Goal: Go to known website: Go to known website

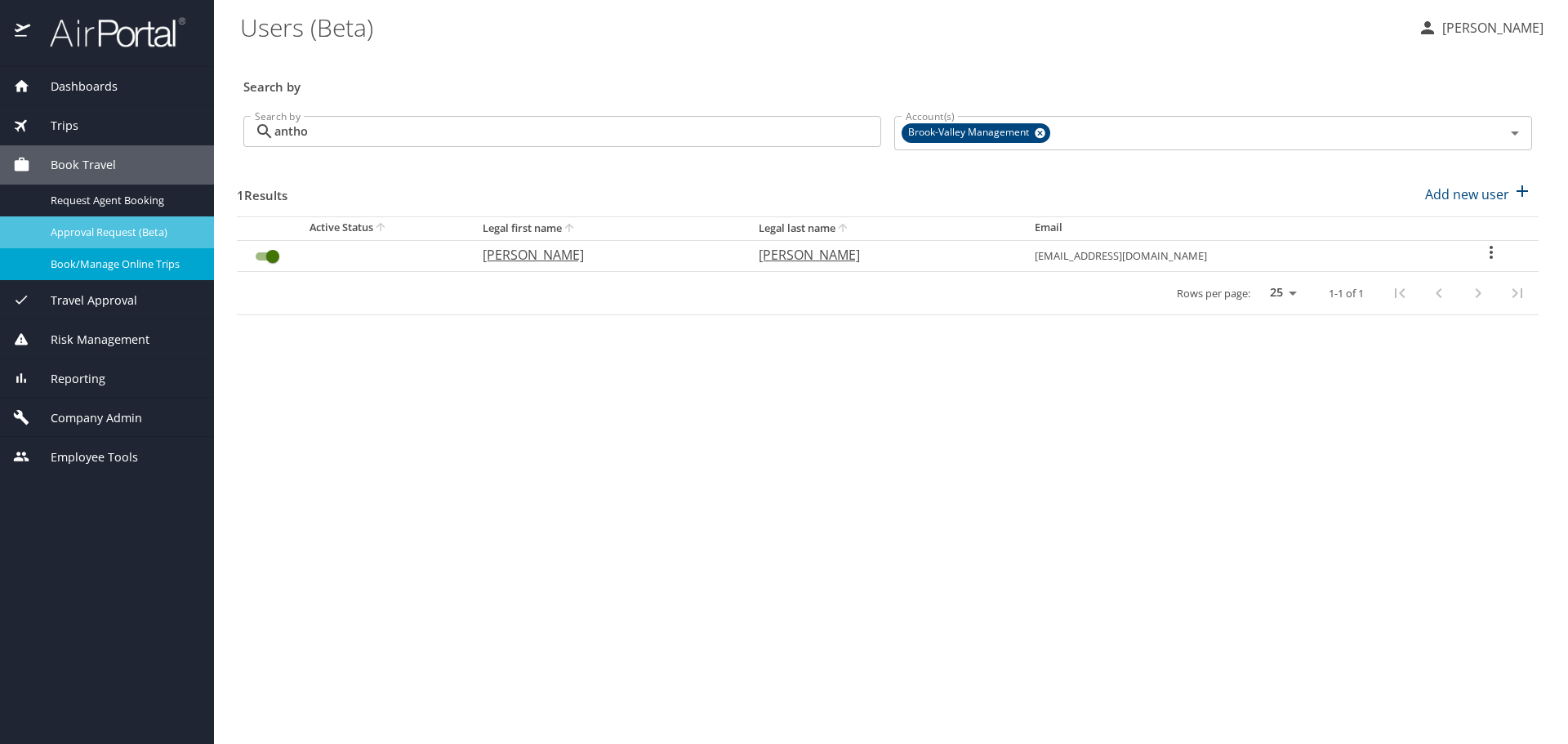
click at [134, 247] on link "Approval Request (Beta)" at bounding box center [106, 232] width 213 height 32
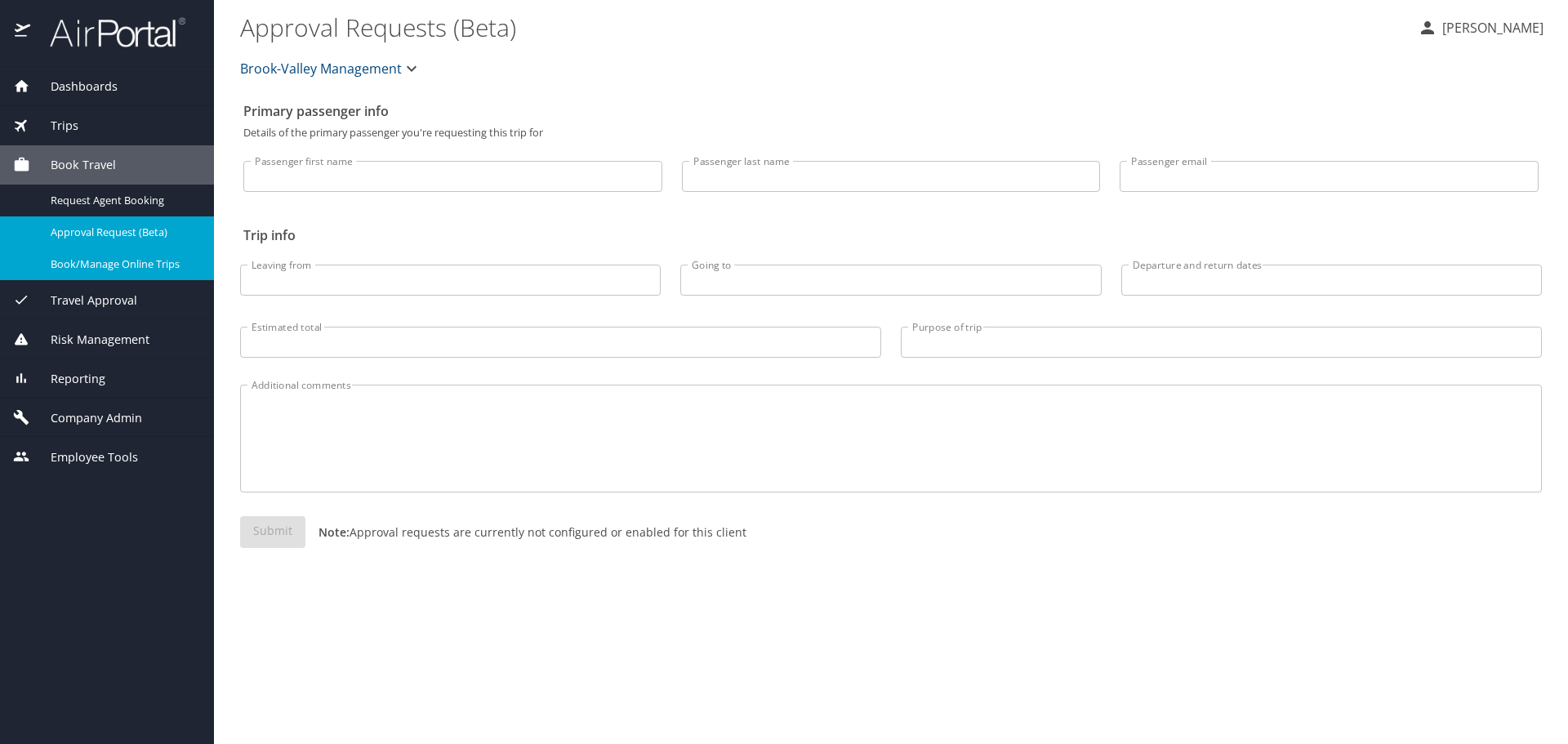
click at [134, 264] on span "Book/Manage Online Trips" at bounding box center [123, 263] width 144 height 15
